Goal: Task Accomplishment & Management: Use online tool/utility

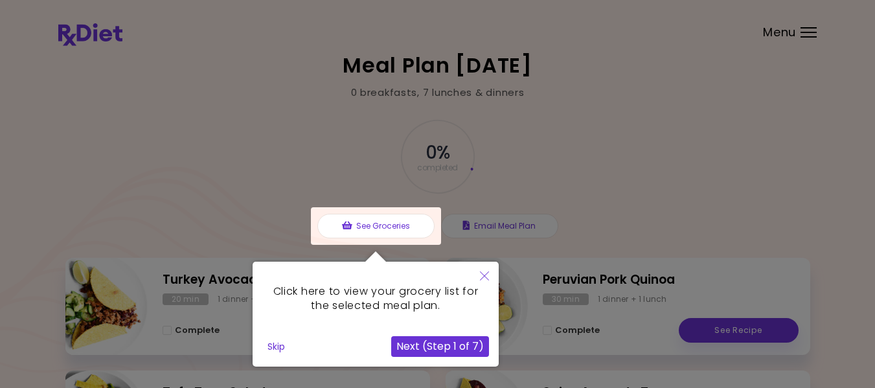
click at [444, 347] on button "Next (Step 1 of 7)" at bounding box center [440, 346] width 98 height 21
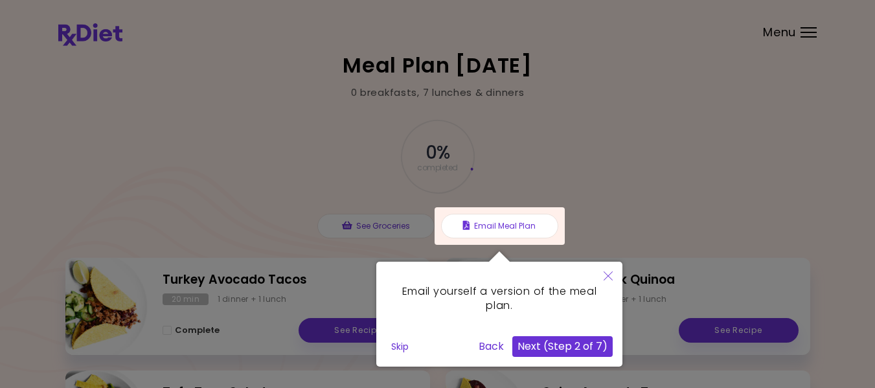
click at [556, 350] on button "Next (Step 2 of 7)" at bounding box center [562, 346] width 100 height 21
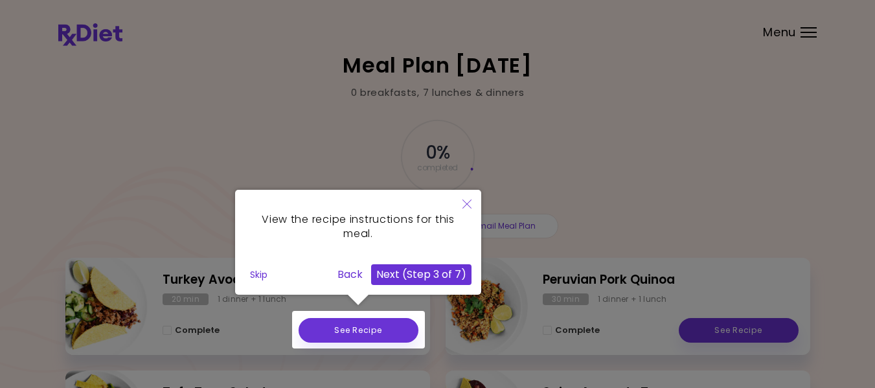
click at [332, 273] on div "Skip" at bounding box center [288, 274] width 87 height 21
click at [349, 275] on button "Back" at bounding box center [350, 274] width 36 height 21
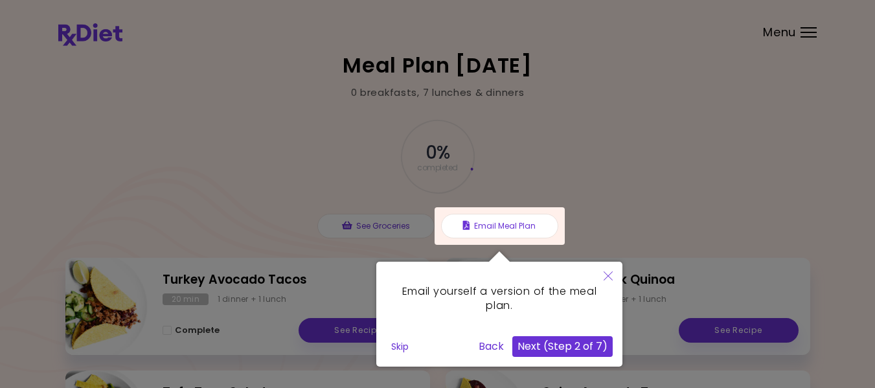
click at [477, 349] on button "Back" at bounding box center [491, 346] width 36 height 21
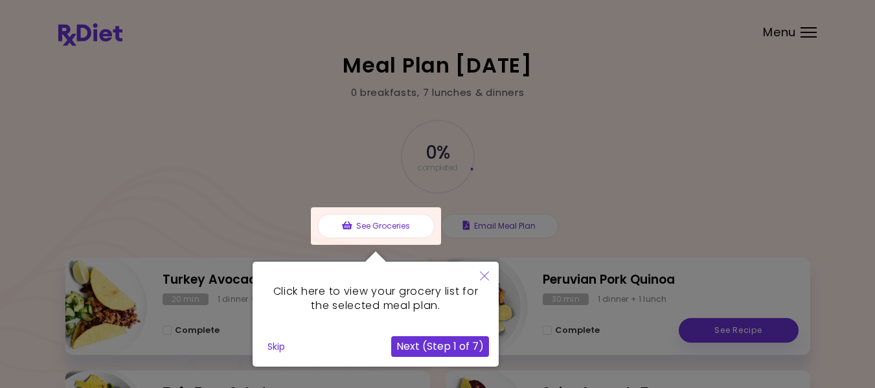
click at [401, 296] on div "Click here to view your grocery list for the selected meal plan." at bounding box center [375, 298] width 227 height 55
click at [479, 279] on button "Close" at bounding box center [484, 277] width 28 height 30
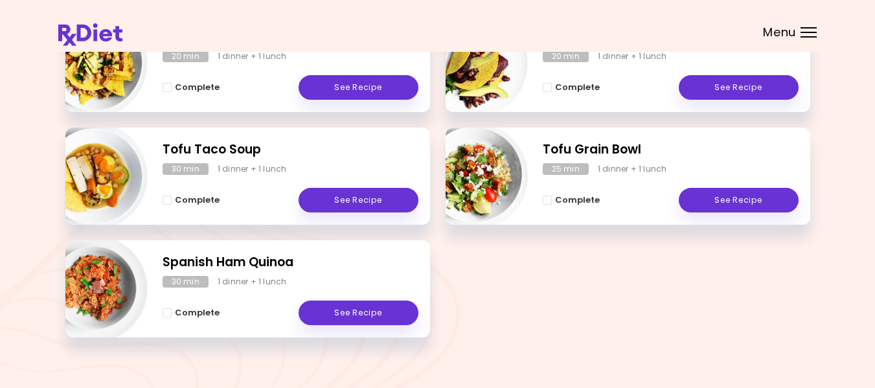
scroll to position [376, 0]
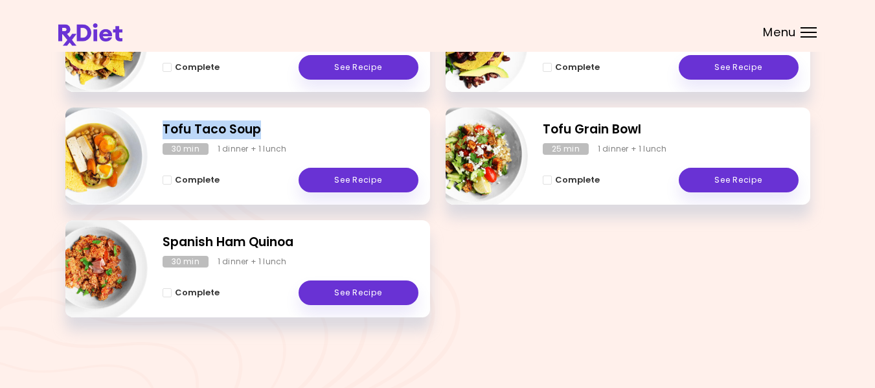
drag, startPoint x: 159, startPoint y: 124, endPoint x: 268, endPoint y: 122, distance: 109.5
click at [268, 122] on div "Tofu Taco Soup 30 min 1 dinner + 1 lunch Complete See Recipe" at bounding box center [247, 155] width 365 height 97
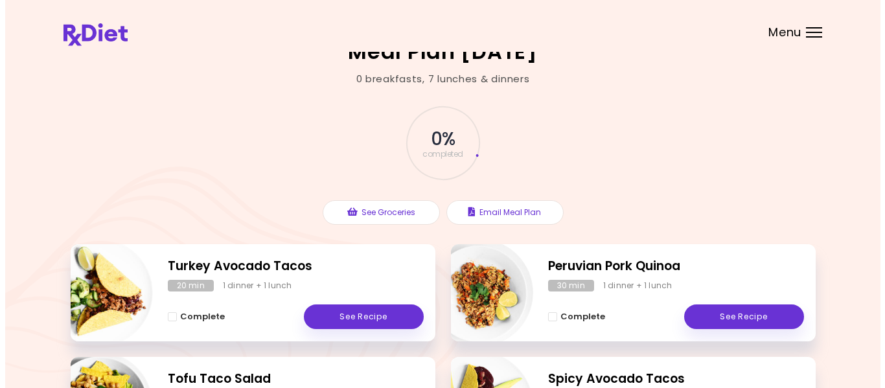
scroll to position [15, 0]
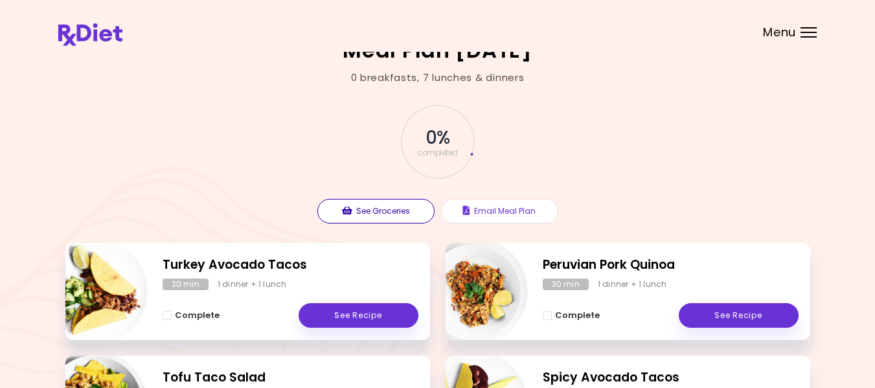
click at [377, 213] on button "See Groceries" at bounding box center [375, 211] width 117 height 25
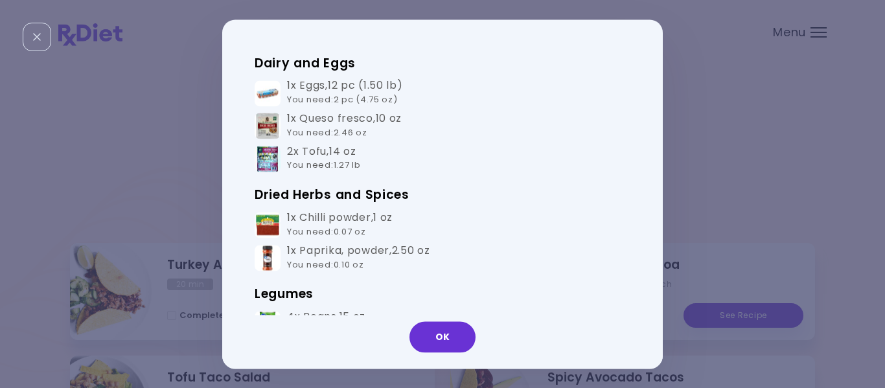
scroll to position [195, 0]
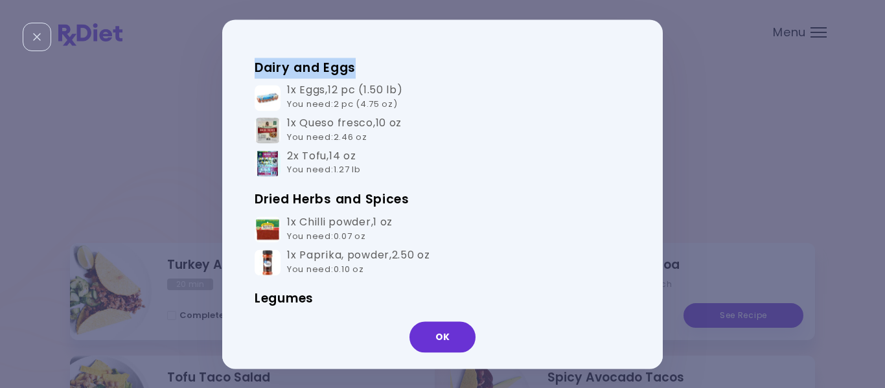
drag, startPoint x: 643, startPoint y: 111, endPoint x: 666, endPoint y: 61, distance: 55.4
click at [666, 61] on div "Groceries Please check the groceries you received to confirm they include the f…" at bounding box center [442, 194] width 885 height 388
click at [624, 135] on td "1x Queso fresco , 10 oz You need : 2.46 oz" at bounding box center [442, 131] width 376 height 33
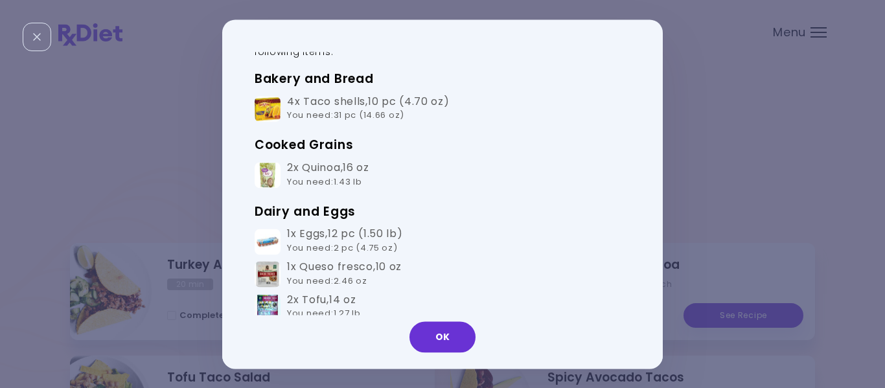
scroll to position [72, 0]
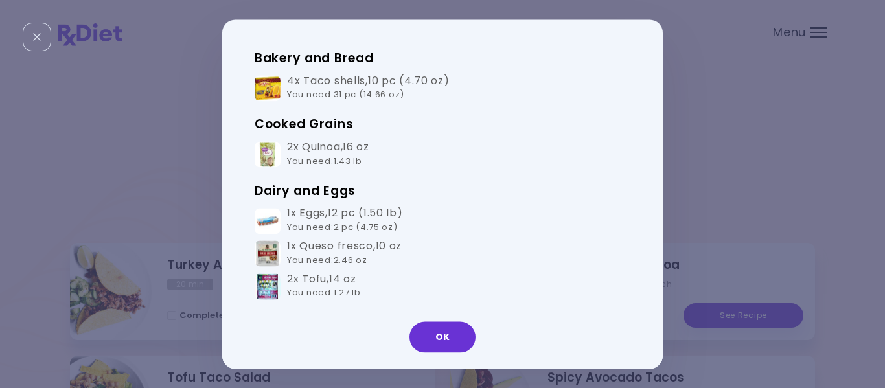
drag, startPoint x: 659, startPoint y: 68, endPoint x: 656, endPoint y: 80, distance: 11.9
click at [656, 80] on div "Groceries Please check the groceries you received to confirm they include the f…" at bounding box center [442, 193] width 440 height 349
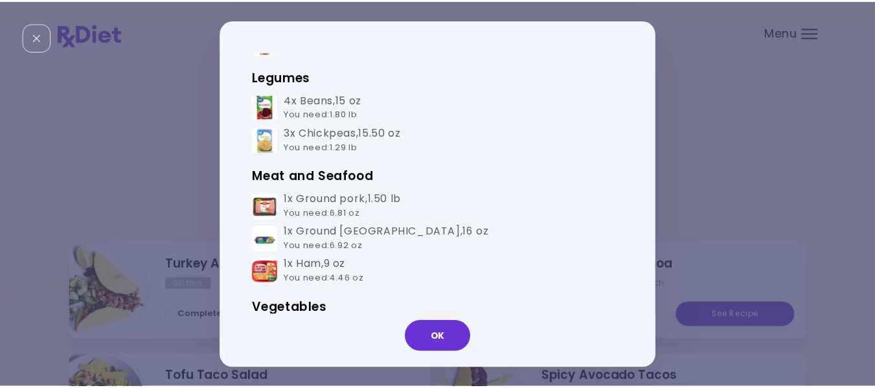
scroll to position [0, 0]
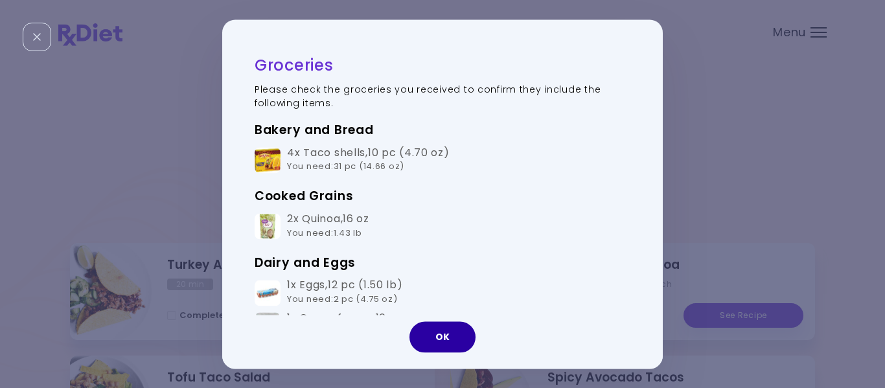
click at [443, 334] on button "OK" at bounding box center [442, 336] width 66 height 31
